Goal: Task Accomplishment & Management: Use online tool/utility

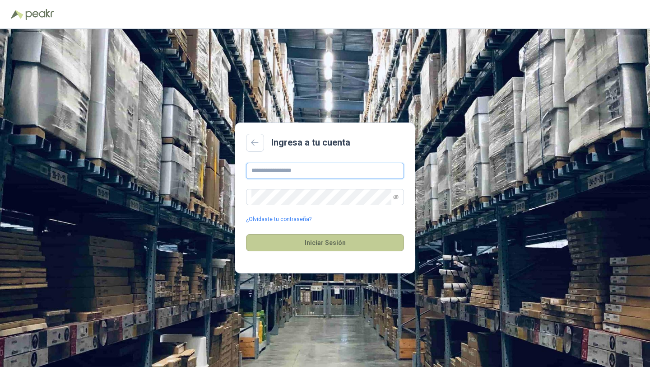
type input "**********"
click at [377, 243] on button "Iniciar Sesión" at bounding box center [325, 242] width 158 height 17
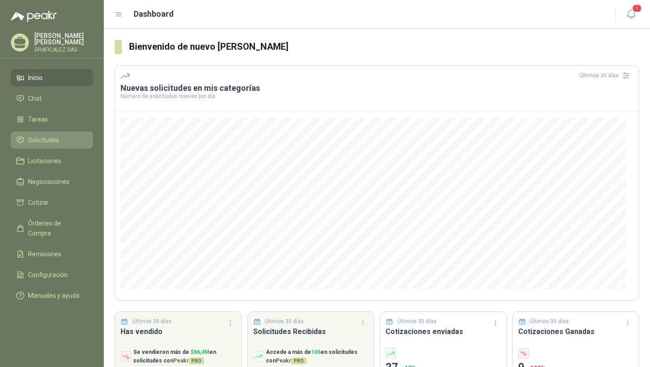
click at [42, 145] on span "Solicitudes" at bounding box center [43, 140] width 31 height 10
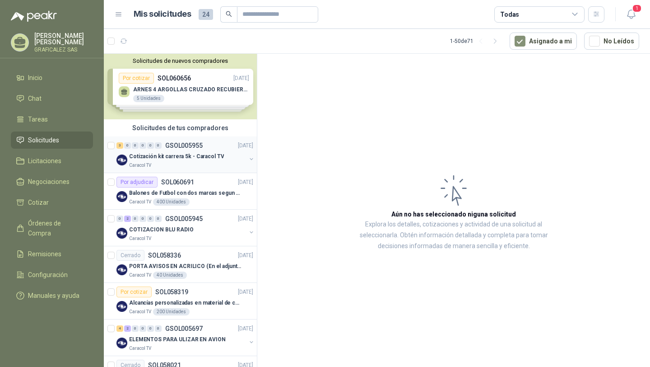
click at [220, 158] on div "Cotización kit carrera 5k - Caracol TV" at bounding box center [187, 156] width 117 height 11
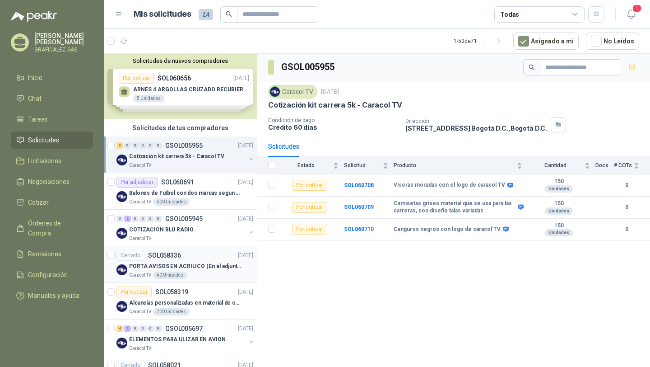
click at [196, 268] on p "PORTA AVISOS EN ACRILICO (En el adjunto mas informacion)" at bounding box center [185, 266] width 112 height 9
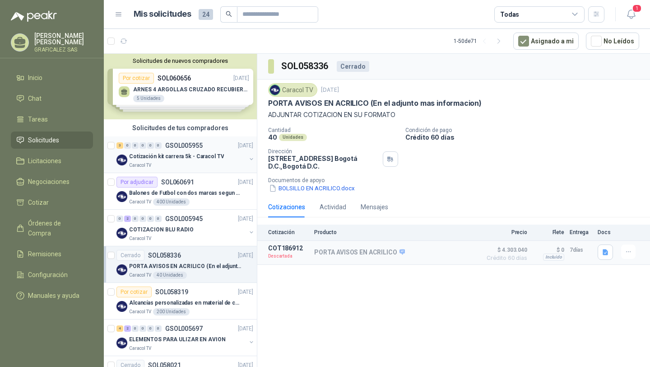
click at [187, 164] on div "Caracol TV" at bounding box center [187, 165] width 117 height 7
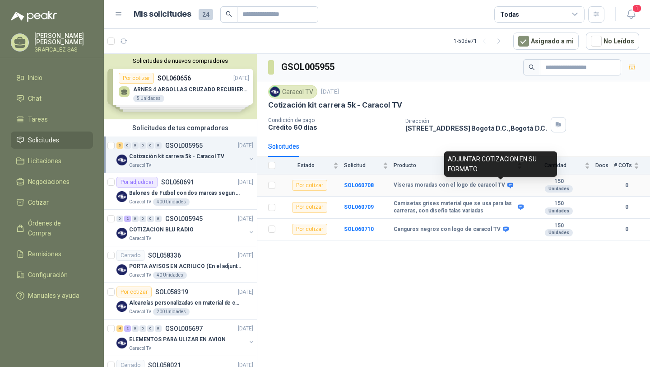
click at [508, 185] on icon at bounding box center [511, 184] width 6 height 5
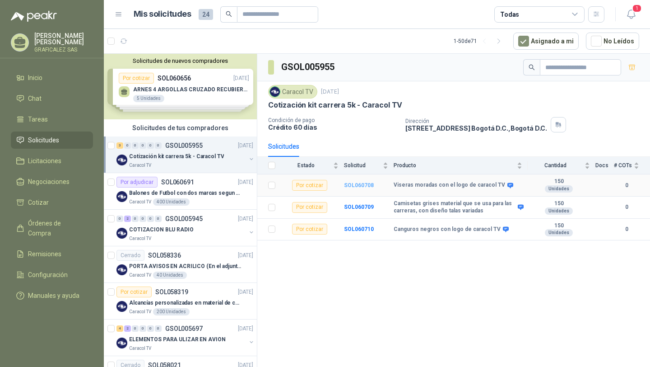
click at [365, 183] on b "SOL060708" at bounding box center [359, 185] width 30 height 6
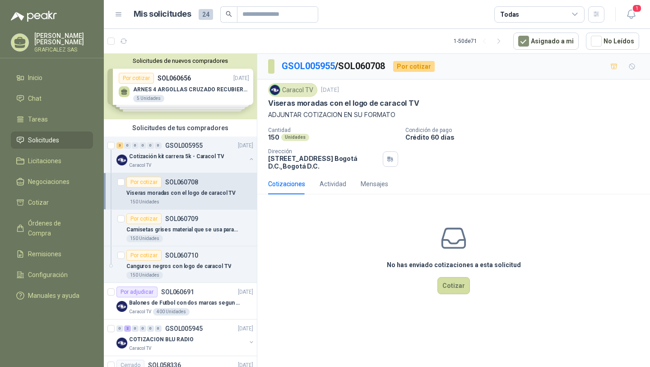
click at [214, 184] on div "Por cotizar SOL060708" at bounding box center [189, 182] width 127 height 11
click at [317, 226] on div "No has enviado cotizaciones a esta solicitud Cotizar" at bounding box center [453, 258] width 393 height 115
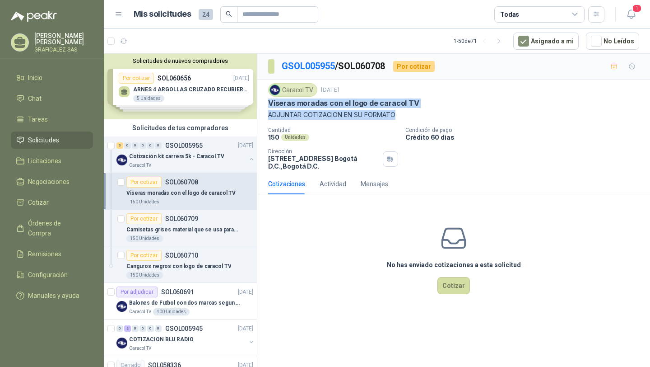
drag, startPoint x: 268, startPoint y: 104, endPoint x: 395, endPoint y: 117, distance: 127.6
click at [396, 117] on div "Caracol TV [DATE] Viseras moradas con el logo de caracol TV ADJUNTAR COTIZACION…" at bounding box center [453, 101] width 371 height 37
click at [406, 107] on p "Viseras moradas con el logo de caracol TV" at bounding box center [343, 102] width 151 height 9
drag, startPoint x: 273, startPoint y: 105, endPoint x: 345, endPoint y: 104, distance: 71.4
click at [345, 104] on p "Viseras moradas con el logo de caracol TV" at bounding box center [343, 102] width 151 height 9
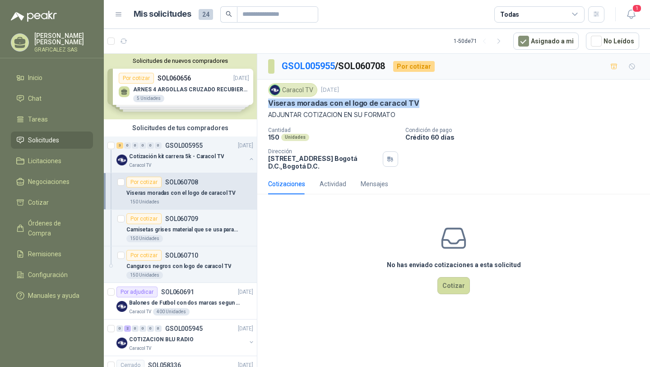
drag, startPoint x: 264, startPoint y: 102, endPoint x: 423, endPoint y: 103, distance: 159.0
click at [433, 105] on div "Caracol TV [DATE] Viseras moradas con el logo de caracol TV ADJUNTAR COTIZACION…" at bounding box center [453, 126] width 393 height 94
copy p "Viseras moradas con el logo de caracol TV"
click at [206, 196] on p "Viseras moradas con el logo de caracol TV" at bounding box center [180, 193] width 109 height 9
click at [204, 236] on div "150 Unidades" at bounding box center [189, 238] width 127 height 7
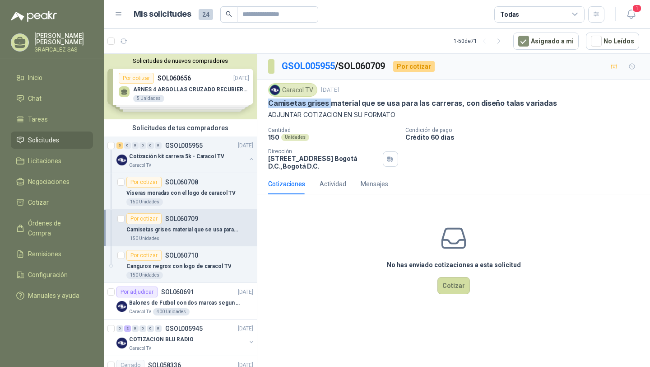
drag, startPoint x: 270, startPoint y: 105, endPoint x: 328, endPoint y: 105, distance: 58.3
click at [329, 104] on p "Camisetas grises material que se usa para las carreras, con diseño talas variad…" at bounding box center [412, 102] width 289 height 9
copy p "Camisetas grises"
drag, startPoint x: 273, startPoint y: 103, endPoint x: 550, endPoint y: 106, distance: 276.4
click at [554, 106] on div "Camisetas grises material que se usa para las carreras, con diseño talas variad…" at bounding box center [453, 102] width 371 height 9
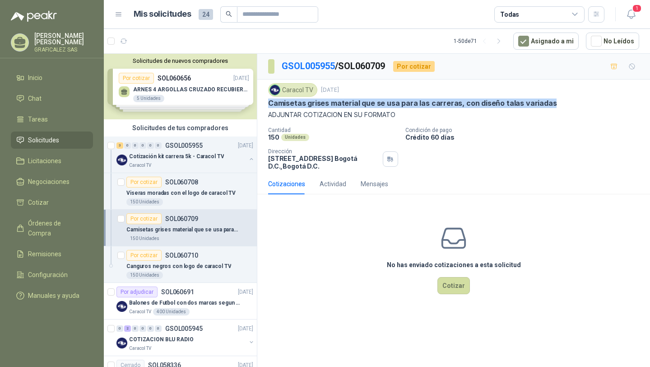
copy p "Camisetas grises material que se usa para las carreras, con diseño talas variad…"
click at [178, 263] on p "Canguros negros con logo de caracol TV" at bounding box center [178, 266] width 105 height 9
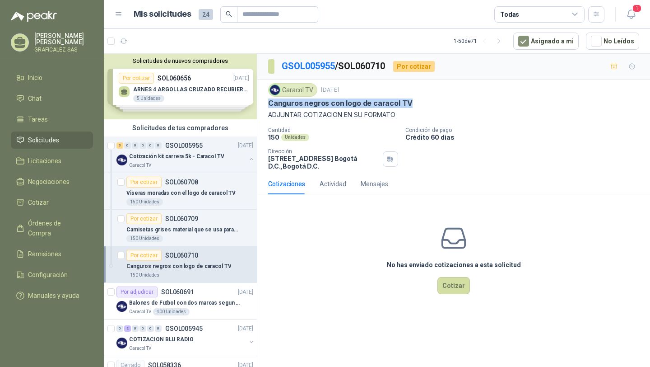
drag, startPoint x: 280, startPoint y: 104, endPoint x: 406, endPoint y: 102, distance: 126.0
click at [416, 101] on div "Canguros negros con logo de caracol TV" at bounding box center [453, 102] width 371 height 9
copy p "Canguros negros con logo de caracol TV"
click at [56, 83] on li "Inicio" at bounding box center [51, 78] width 71 height 10
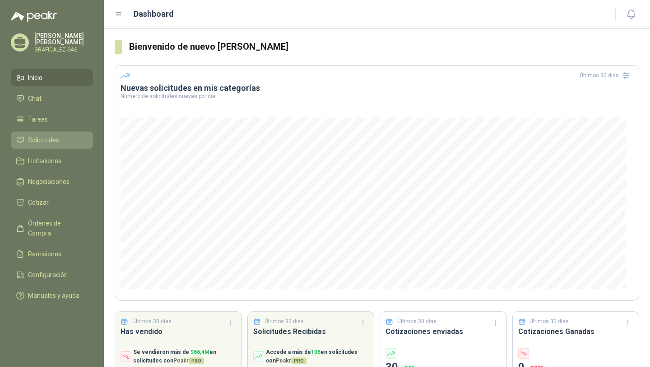
click at [63, 140] on link "Solicitudes" at bounding box center [52, 139] width 82 height 17
